Goal: Navigation & Orientation: Find specific page/section

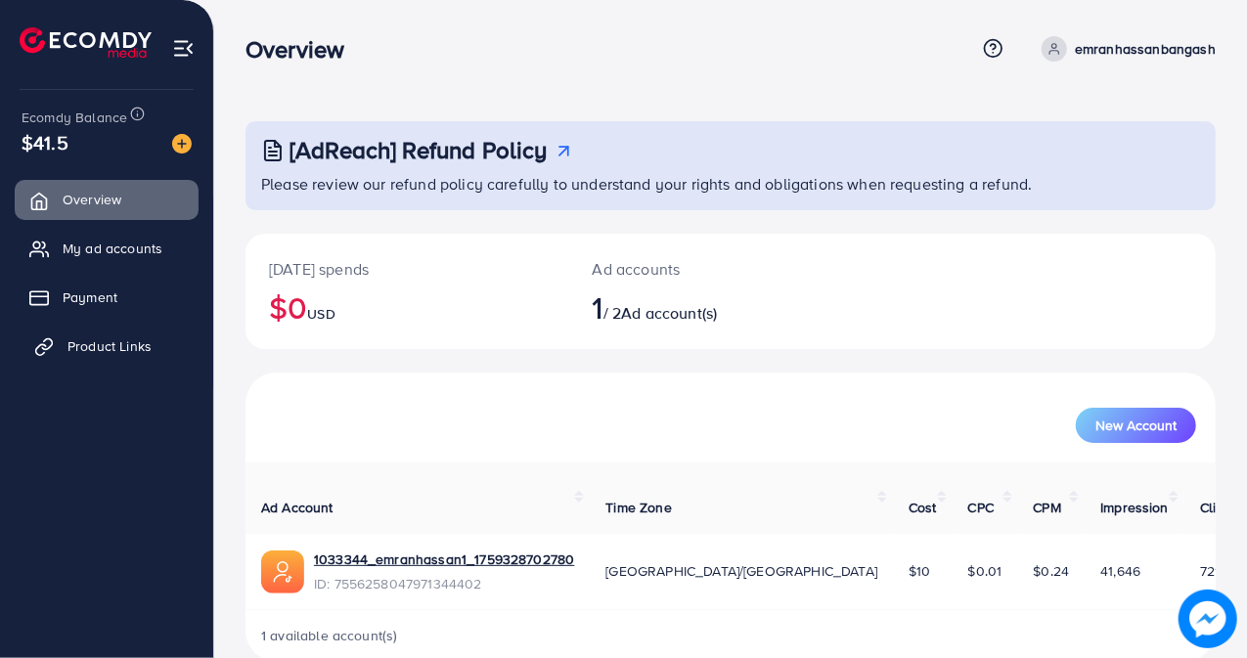
click at [118, 338] on span "Product Links" at bounding box center [109, 346] width 84 height 20
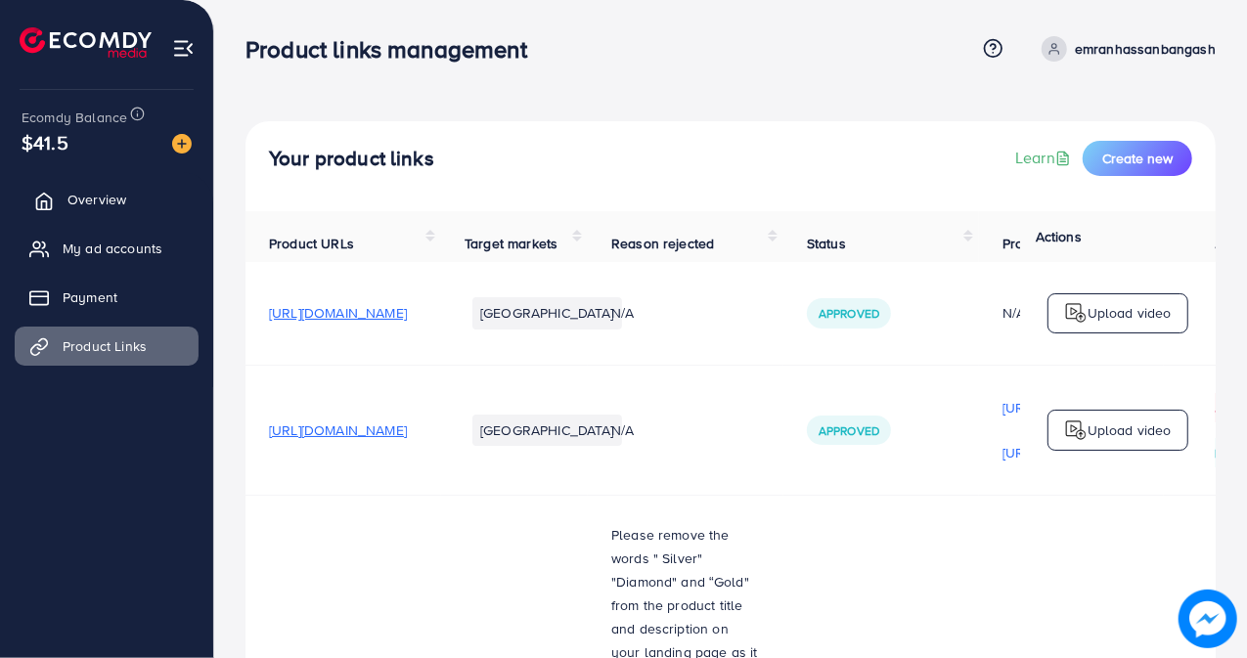
click at [88, 195] on span "Overview" at bounding box center [96, 200] width 59 height 20
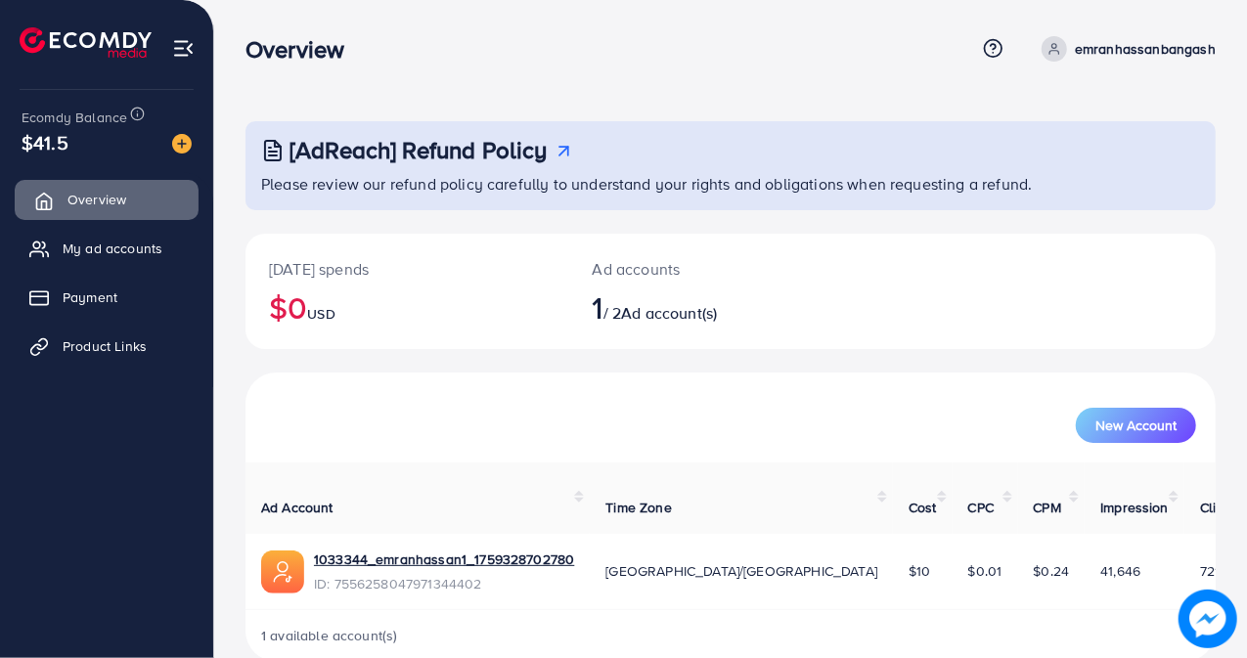
click at [76, 196] on span "Overview" at bounding box center [96, 200] width 59 height 20
click at [108, 196] on span "Overview" at bounding box center [96, 200] width 59 height 20
click at [104, 250] on span "My ad accounts" at bounding box center [117, 249] width 100 height 20
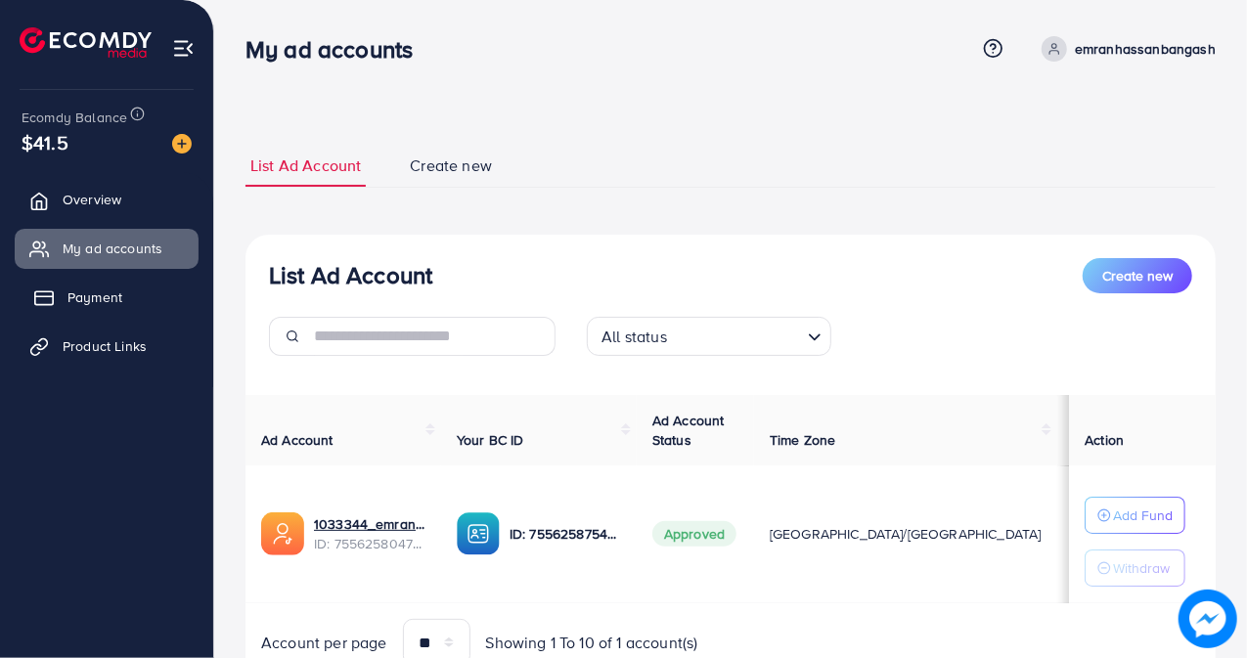
click at [118, 294] on span "Payment" at bounding box center [94, 297] width 55 height 20
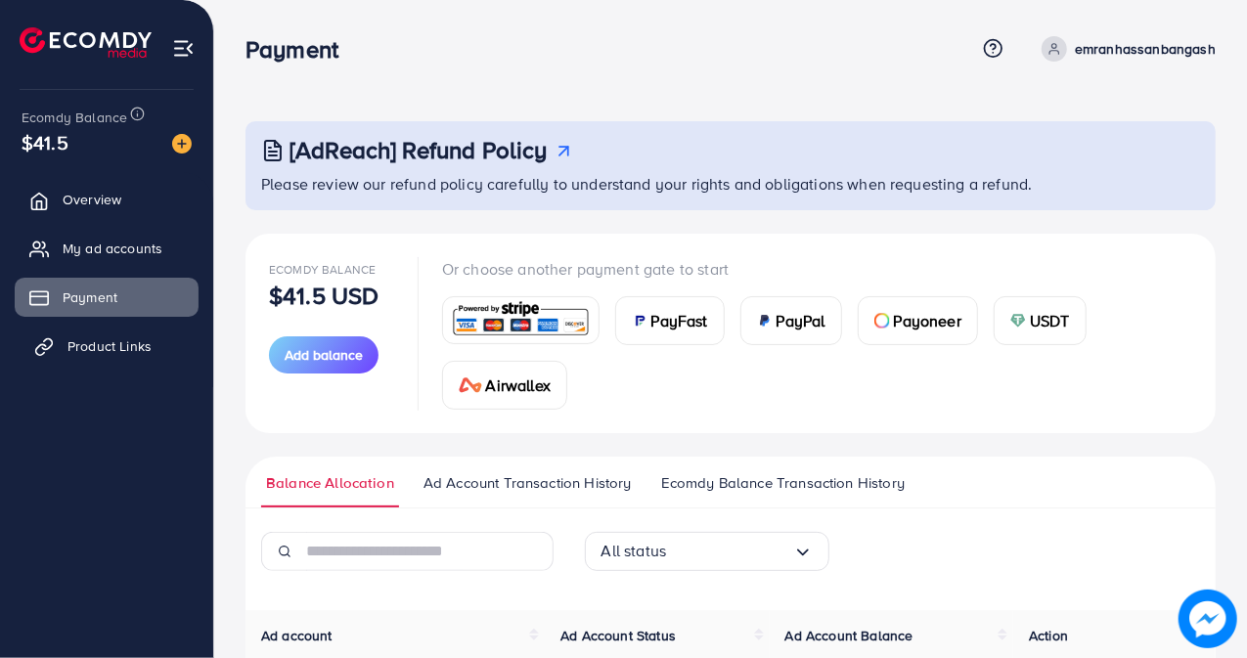
click at [121, 342] on span "Product Links" at bounding box center [109, 346] width 84 height 20
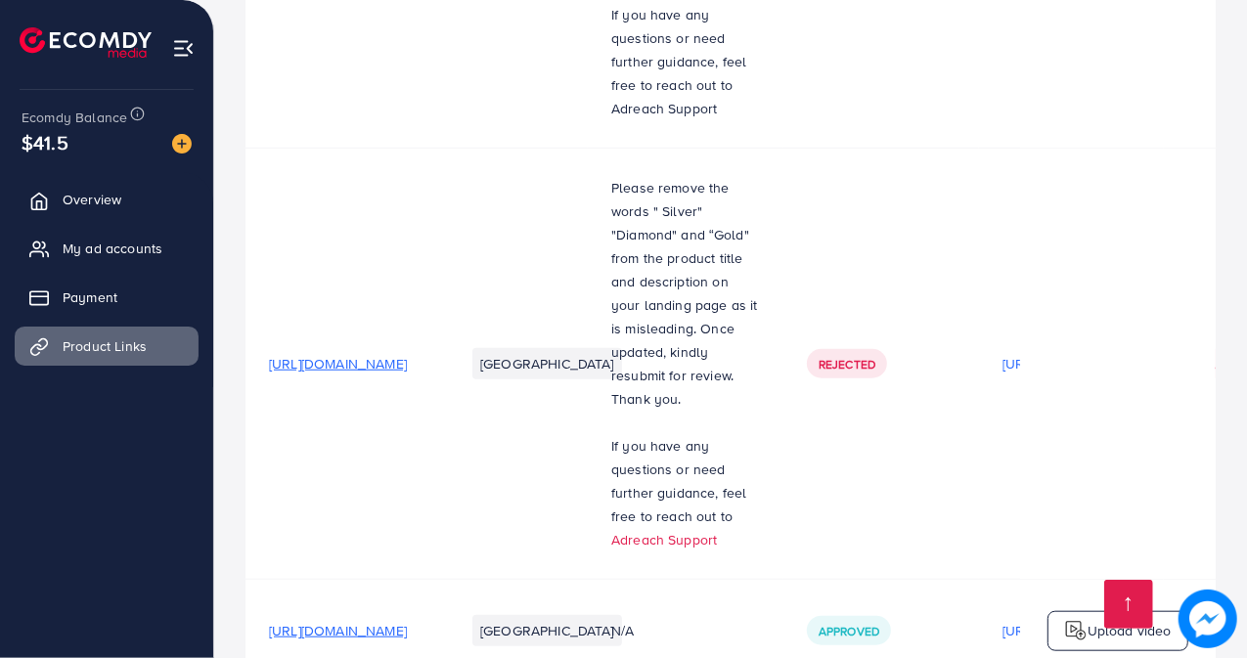
scroll to position [853, 0]
